Goal: Information Seeking & Learning: Learn about a topic

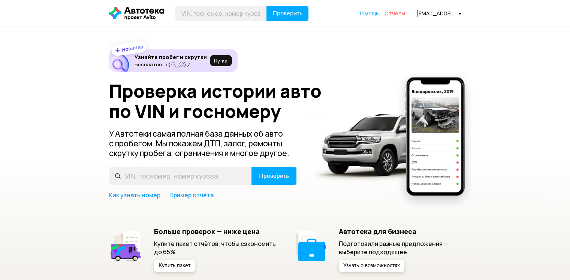
click at [397, 13] on span "Отчёты" at bounding box center [395, 13] width 21 height 7
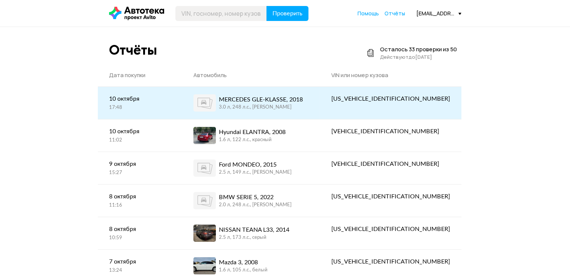
click at [263, 100] on div "MERCEDES GLE-KLASSE, 2018" at bounding box center [261, 99] width 84 height 9
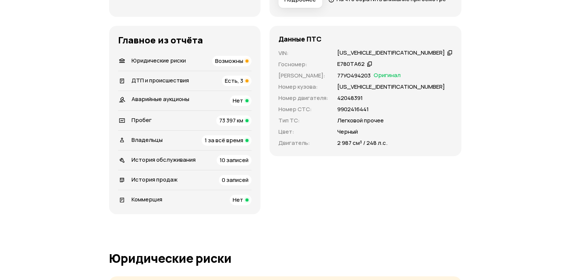
scroll to position [262, 0]
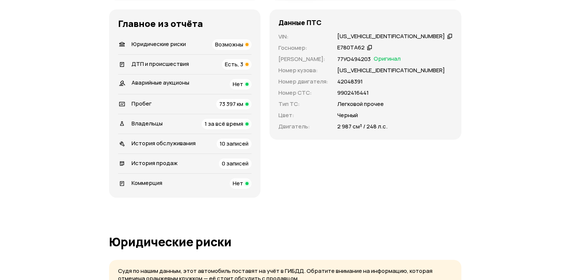
click at [243, 48] on span "Возможны" at bounding box center [229, 44] width 28 height 8
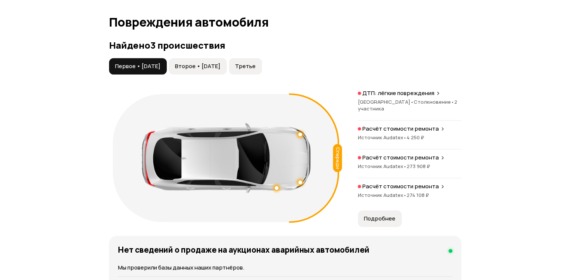
scroll to position [848, 0]
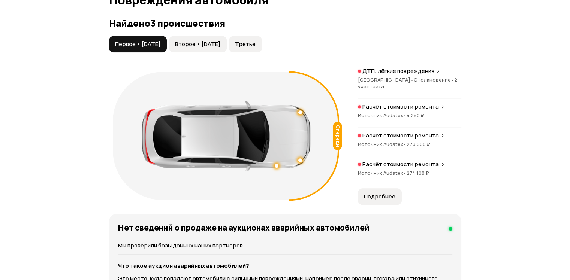
click at [220, 48] on span "Второе • [DATE]" at bounding box center [197, 43] width 45 height 7
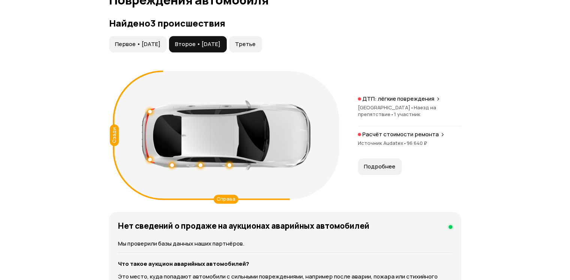
click at [256, 48] on span "Третье" at bounding box center [245, 43] width 21 height 7
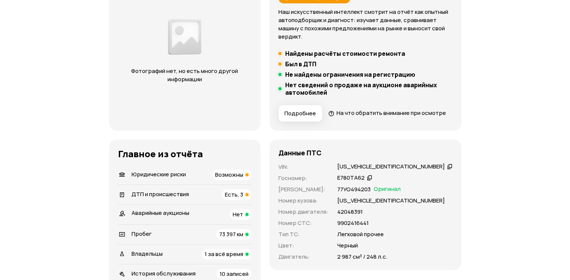
scroll to position [150, 0]
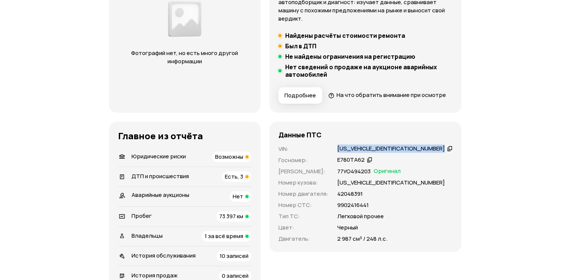
drag, startPoint x: 417, startPoint y: 160, endPoint x: 358, endPoint y: 161, distance: 58.9
click at [358, 153] on div "[US_VEHICLE_IDENTIFICATION_NUMBER]" at bounding box center [394, 149] width 117 height 8
copy div "[US_VEHICLE_IDENTIFICATION_NUMBER]"
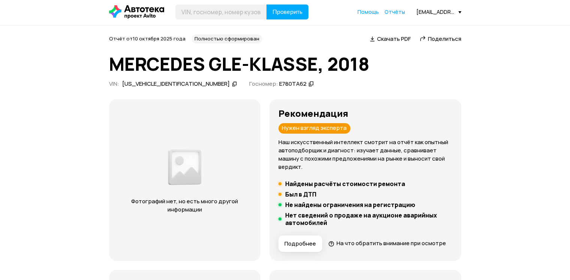
scroll to position [0, 0]
